Goal: Information Seeking & Learning: Learn about a topic

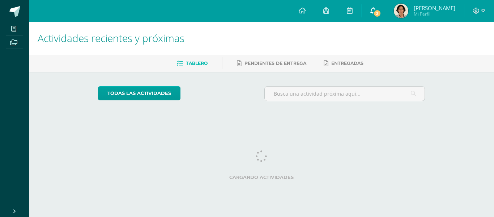
click at [373, 17] on link "2" at bounding box center [373, 11] width 23 height 22
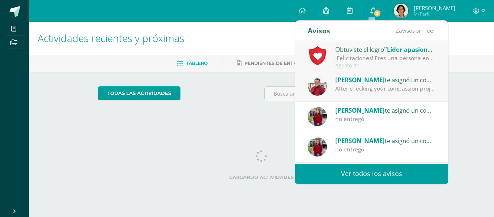
click at [385, 59] on div "¡Felicitaciones! Eres una persona entusiasta pones tu corazón al trabajar en la…" at bounding box center [385, 58] width 101 height 8
click at [383, 59] on div "¡Felicitaciones! Eres una persona entusiasta pones tu corazón al trabajar en la…" at bounding box center [385, 58] width 101 height 8
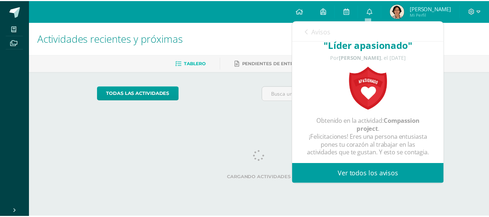
scroll to position [28, 0]
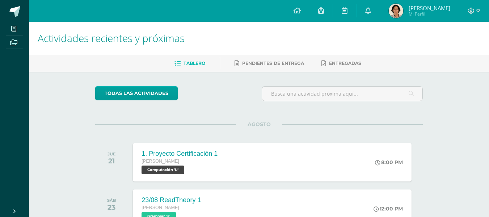
click at [230, 37] on h1 "Actividades recientes y próximas" at bounding box center [259, 38] width 442 height 33
click at [399, 12] on img at bounding box center [395, 11] width 14 height 14
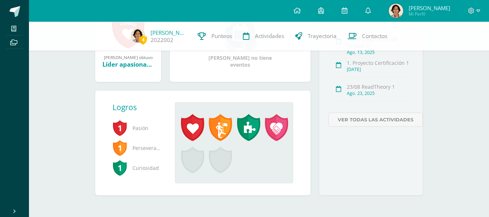
scroll to position [135, 0]
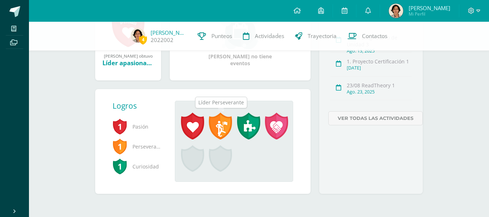
click at [219, 133] on span at bounding box center [220, 125] width 23 height 27
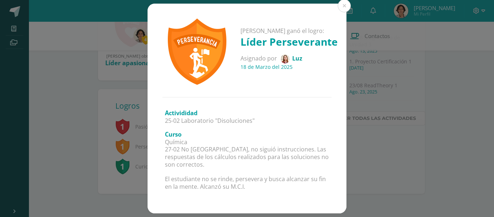
click at [130, 86] on div "[PERSON_NAME] ganó el logro: [PERSON_NAME] Asignado por [PERSON_NAME] [DATE][PE…" at bounding box center [247, 109] width 488 height 210
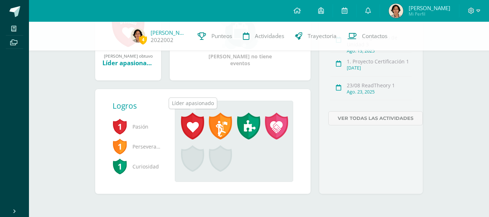
click at [192, 125] on span at bounding box center [192, 125] width 23 height 27
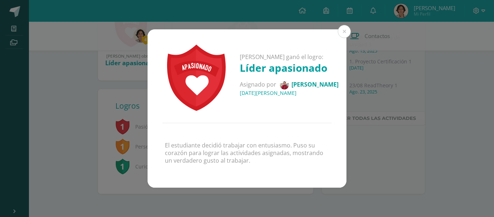
click at [360, 126] on div "[PERSON_NAME] ganó el logro: Líder apasionado Asignado por [PERSON_NAME] [DATE]…" at bounding box center [247, 108] width 488 height 158
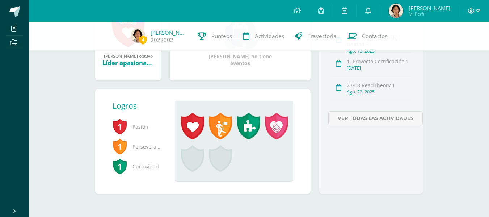
click at [234, 132] on link at bounding box center [248, 128] width 28 height 33
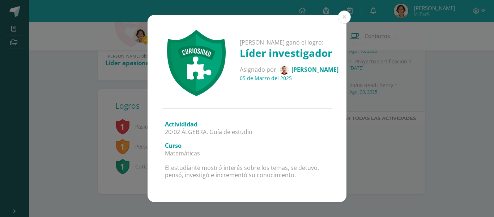
click at [234, 132] on p "20/02 ÁLGEBRA. Guía de estudio" at bounding box center [247, 132] width 164 height 8
click at [104, 103] on div "[PERSON_NAME] ganó el logro: Líder investigador Asignado por [PERSON_NAME] [DAT…" at bounding box center [247, 108] width 488 height 187
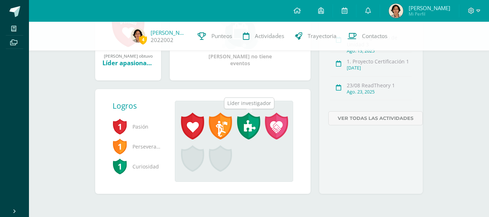
click at [239, 124] on span at bounding box center [248, 125] width 23 height 27
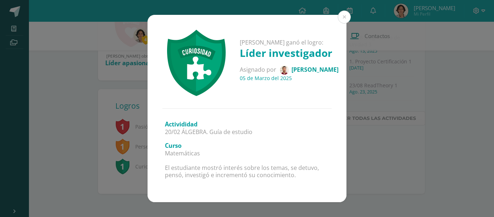
click at [113, 86] on div "[PERSON_NAME] ganó el logro: Líder investigador Asignado por [PERSON_NAME] [DAT…" at bounding box center [247, 108] width 488 height 187
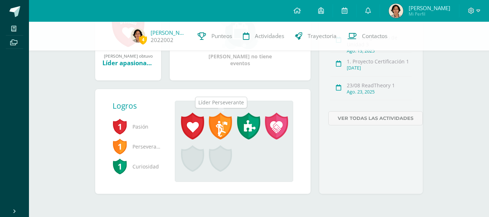
click at [227, 126] on span at bounding box center [220, 125] width 23 height 27
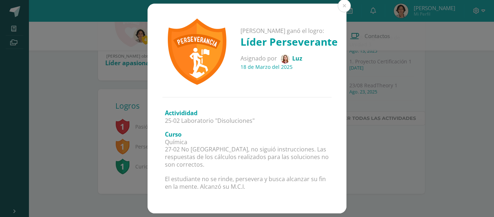
click at [79, 91] on div "[PERSON_NAME] ganó el logro: [PERSON_NAME] Asignado por [PERSON_NAME] [DATE][PE…" at bounding box center [247, 109] width 488 height 210
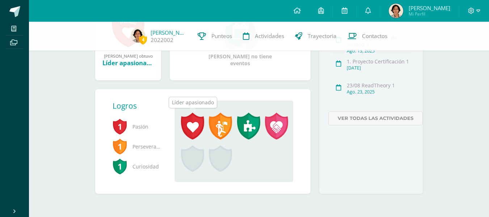
click at [181, 123] on span at bounding box center [192, 125] width 23 height 27
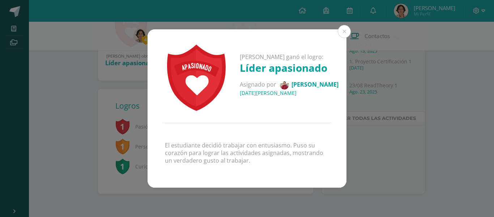
click at [387, 118] on div "[PERSON_NAME] ganó el logro: Líder apasionado Asignado por [PERSON_NAME] [DATE]…" at bounding box center [247, 108] width 488 height 158
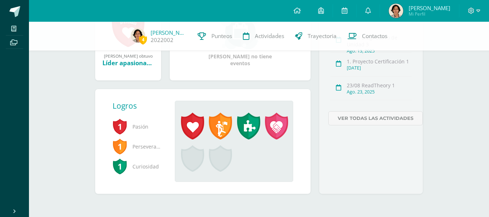
drag, startPoint x: 292, startPoint y: 128, endPoint x: 271, endPoint y: 128, distance: 21.3
click at [271, 128] on div "[PERSON_NAME] ganó el logro: Líder apasionado Asignado por [PERSON_NAME] [DATE]…" at bounding box center [234, 141] width 119 height 81
click at [271, 128] on span at bounding box center [276, 125] width 23 height 27
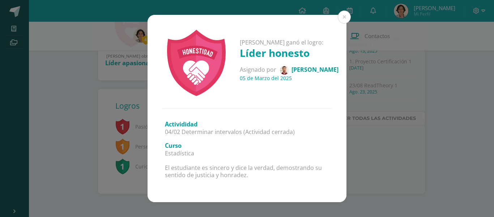
click at [391, 133] on div "[PERSON_NAME] ganó el logro: Líder honesto Asignado por [PERSON_NAME] [DATE][PE…" at bounding box center [247, 108] width 488 height 187
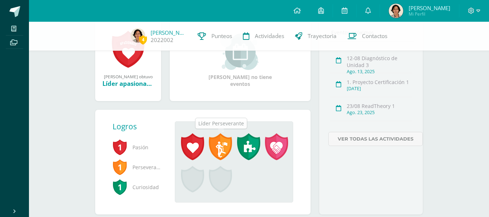
scroll to position [116, 0]
